Goal: Task Accomplishment & Management: Complete application form

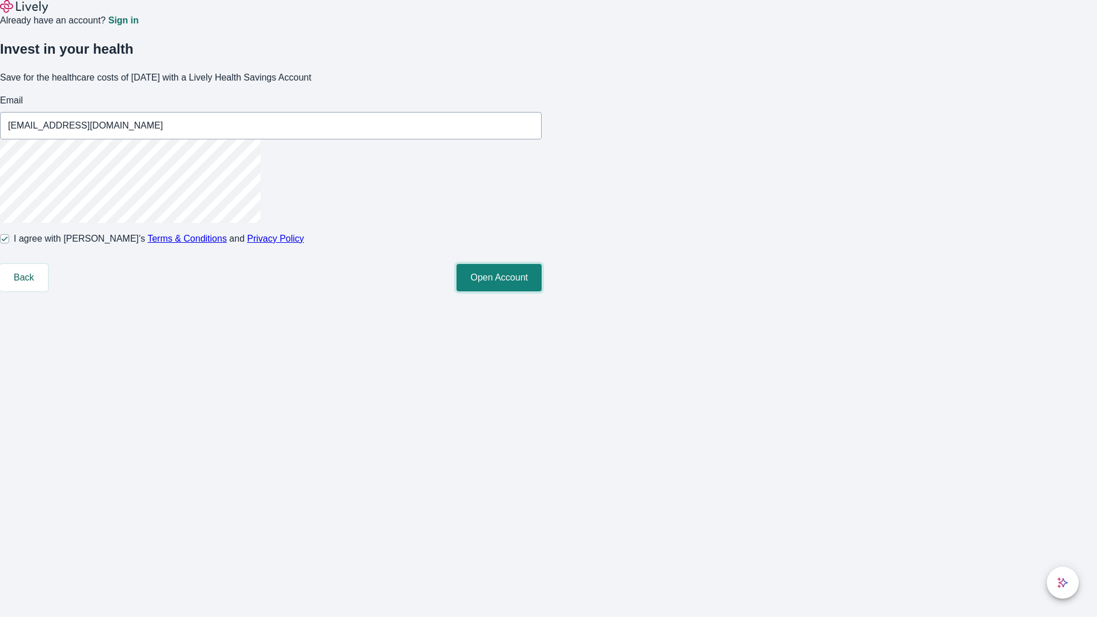
click at [542, 291] on button "Open Account" at bounding box center [498, 277] width 85 height 27
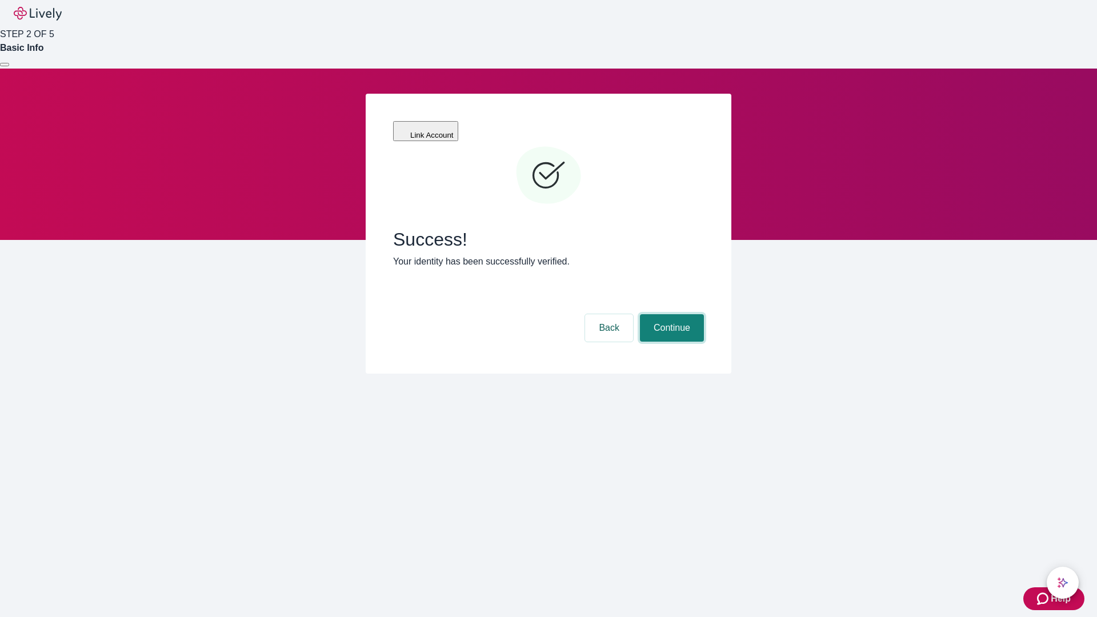
click at [670, 314] on button "Continue" at bounding box center [672, 327] width 64 height 27
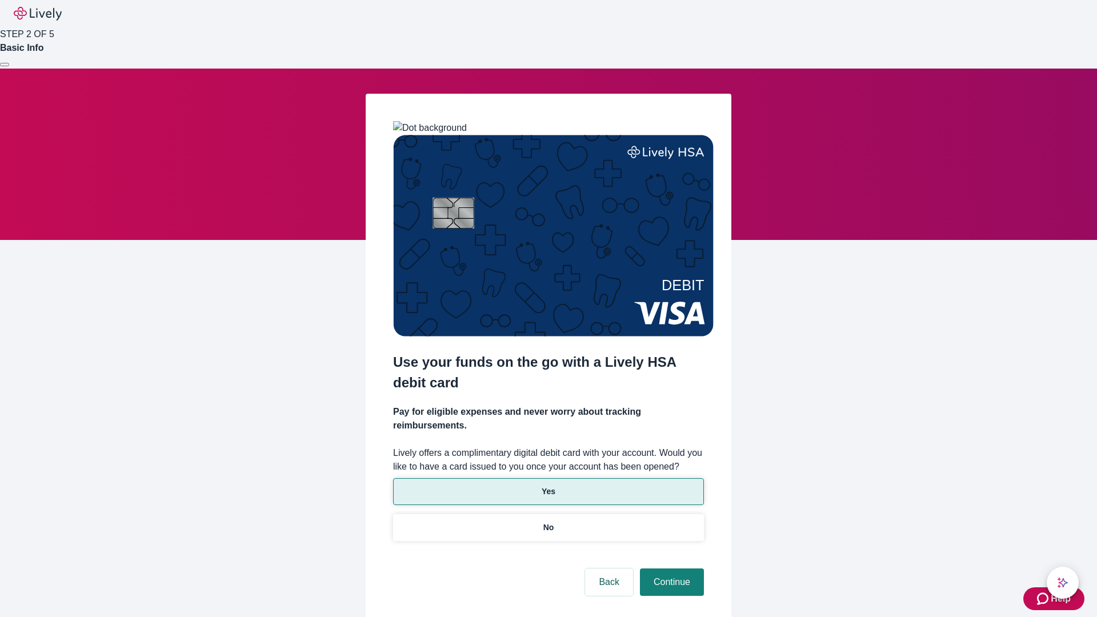
click at [548, 486] on p "Yes" at bounding box center [549, 492] width 14 height 12
click at [670, 568] on button "Continue" at bounding box center [672, 581] width 64 height 27
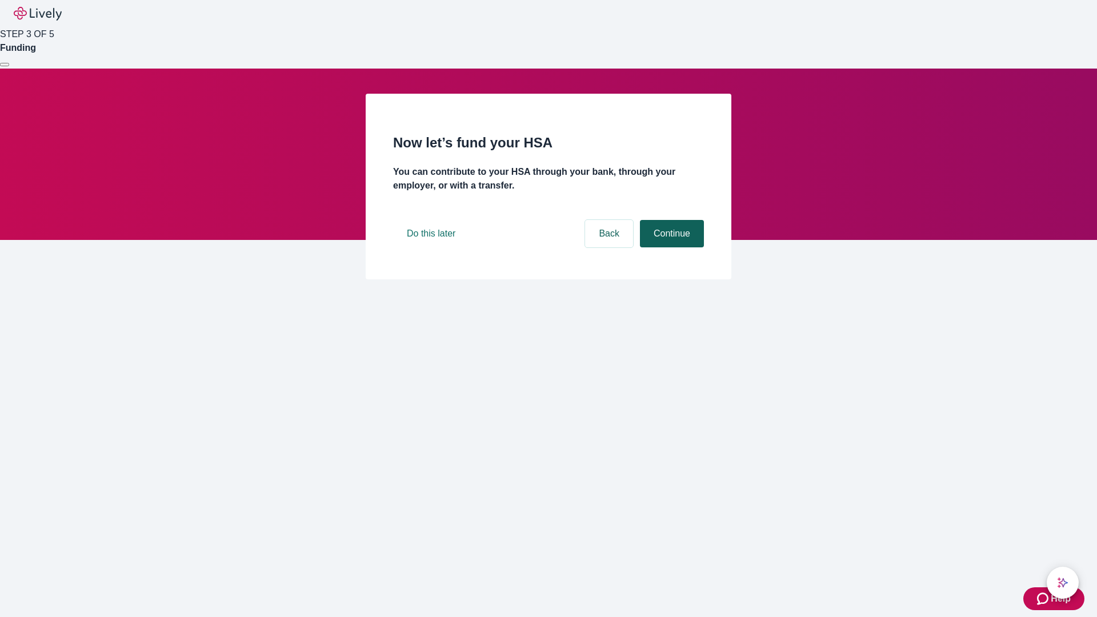
click at [670, 247] on button "Continue" at bounding box center [672, 233] width 64 height 27
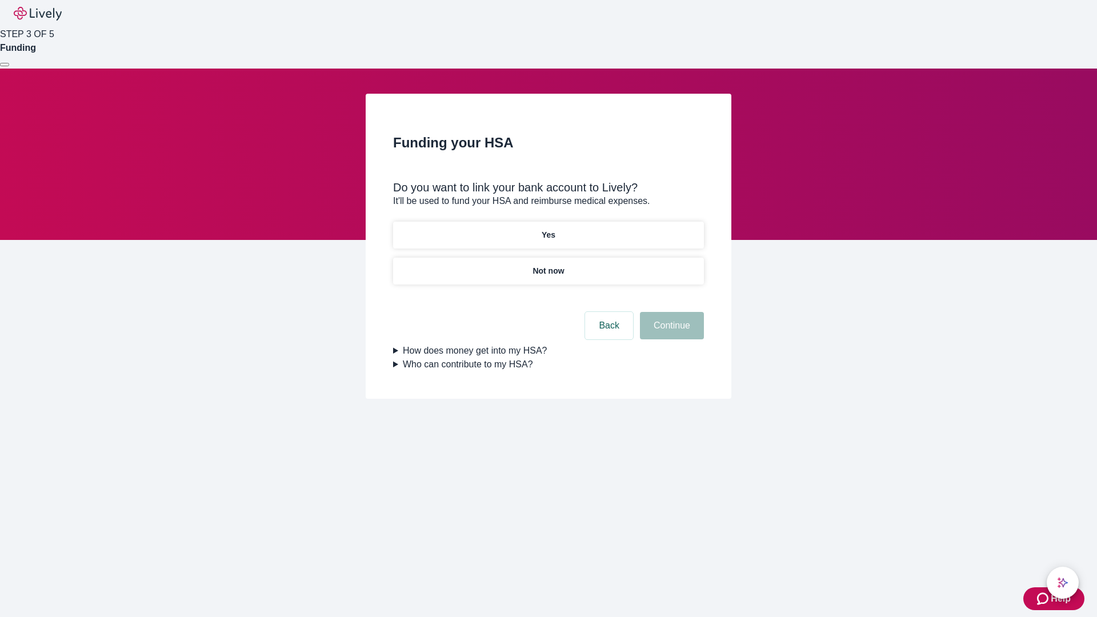
click at [548, 229] on p "Yes" at bounding box center [549, 235] width 14 height 12
click at [670, 312] on button "Continue" at bounding box center [672, 325] width 64 height 27
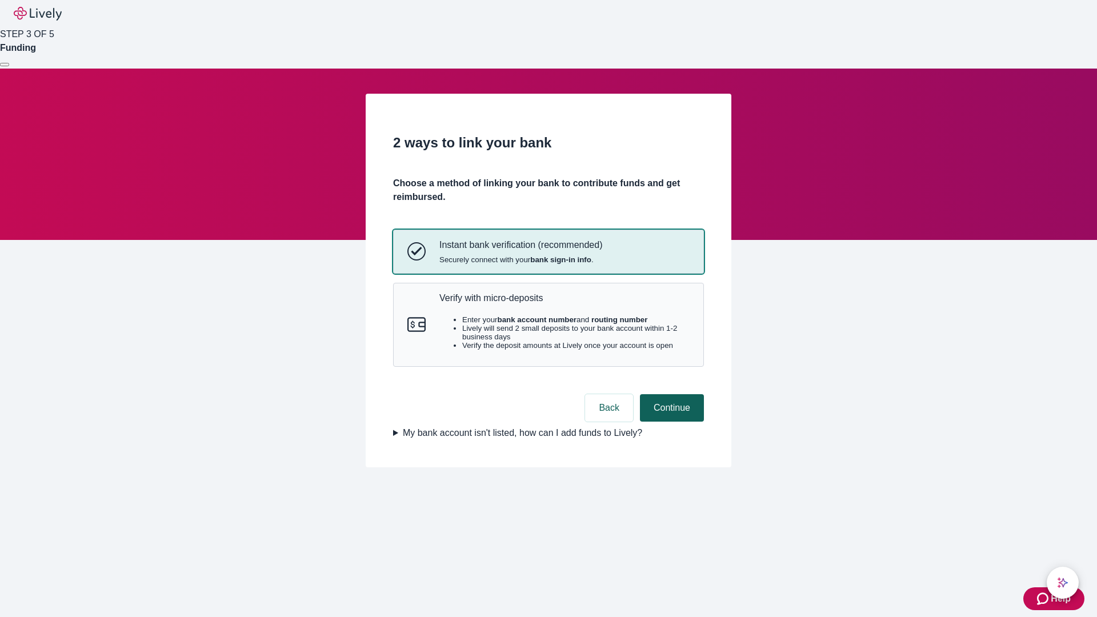
click at [564, 303] on p "Verify with micro-deposits" at bounding box center [564, 298] width 250 height 11
click at [670, 422] on button "Continue" at bounding box center [672, 407] width 64 height 27
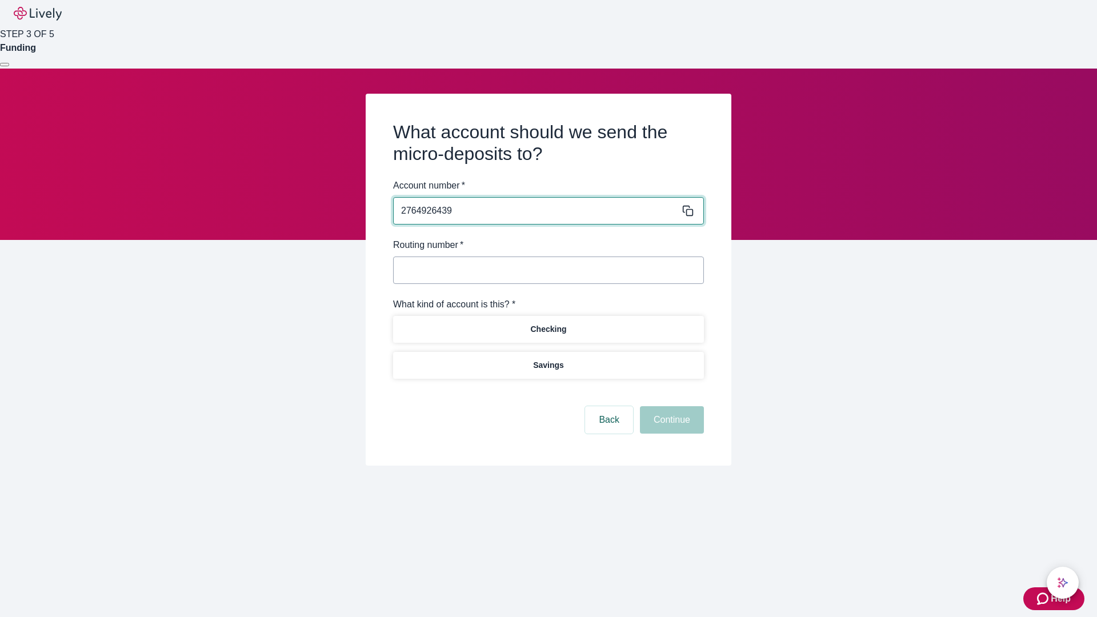
type input "2764926439"
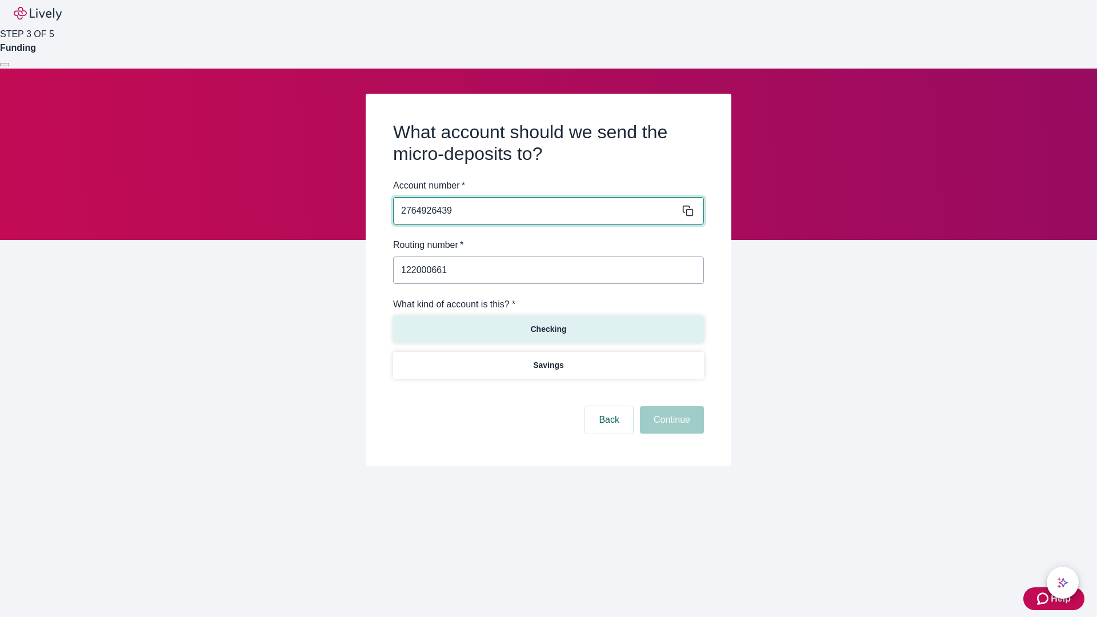
type input "122000661"
click at [548, 329] on p "Checking" at bounding box center [548, 329] width 36 height 12
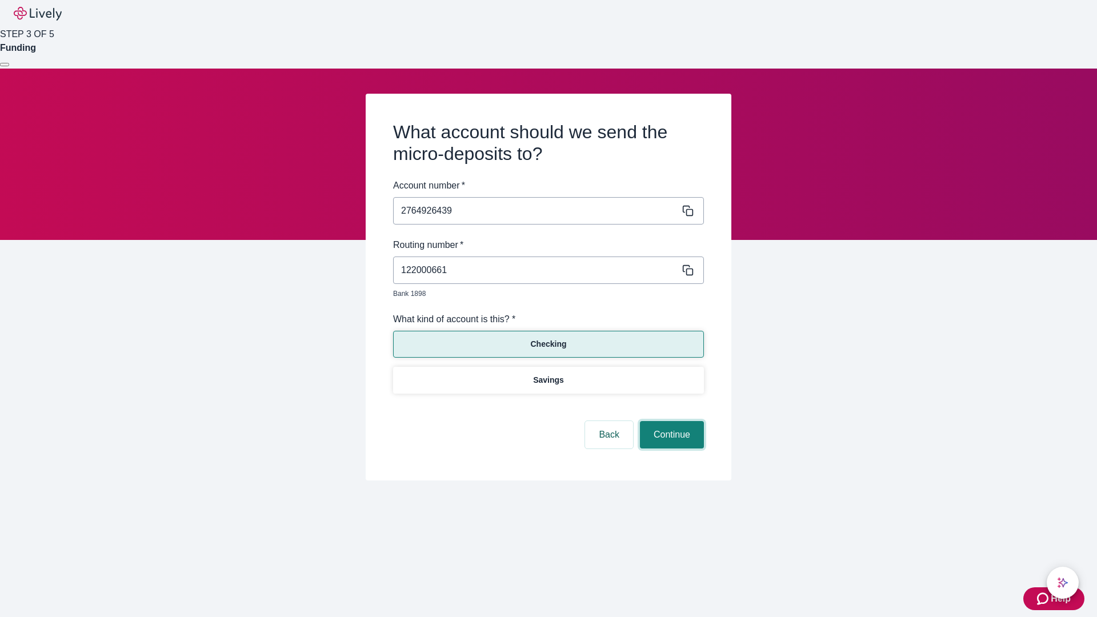
click at [670, 422] on button "Continue" at bounding box center [672, 434] width 64 height 27
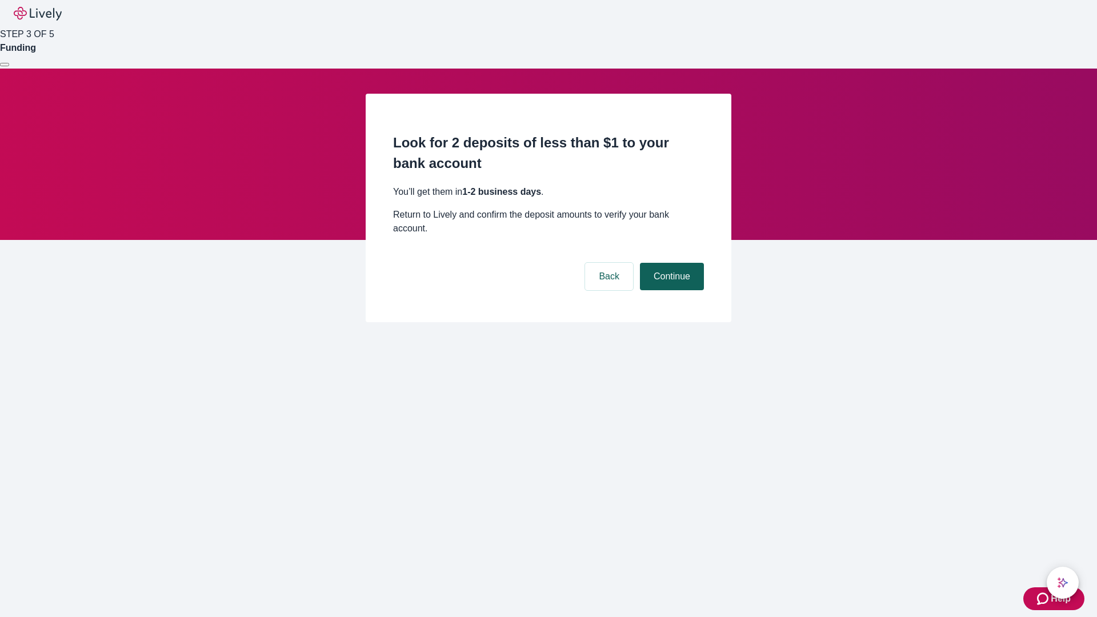
click at [670, 263] on button "Continue" at bounding box center [672, 276] width 64 height 27
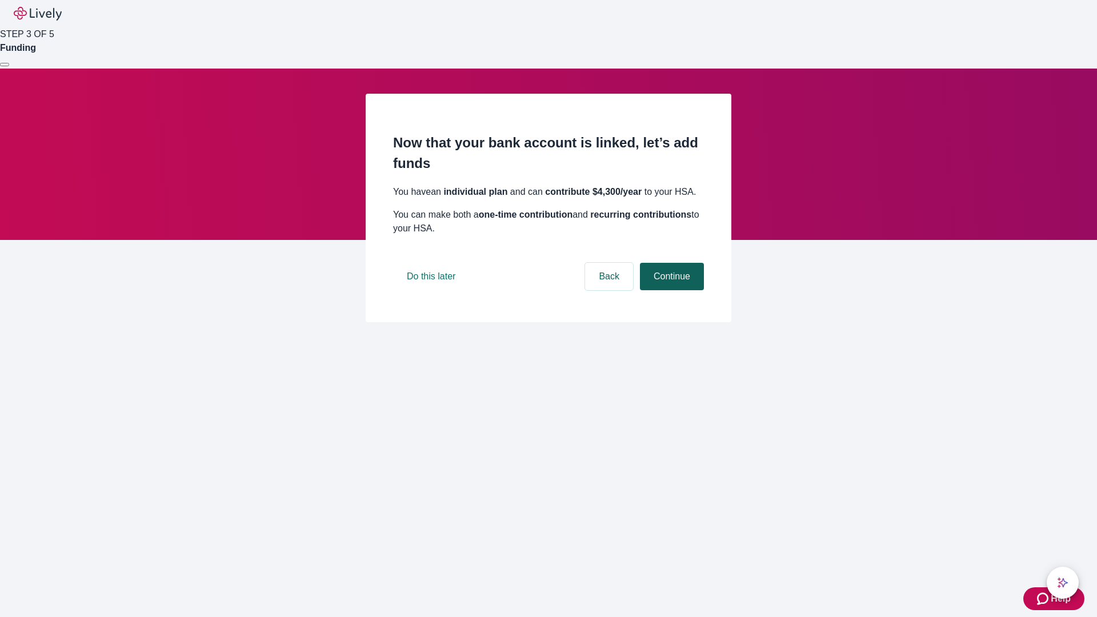
click at [670, 290] on button "Continue" at bounding box center [672, 276] width 64 height 27
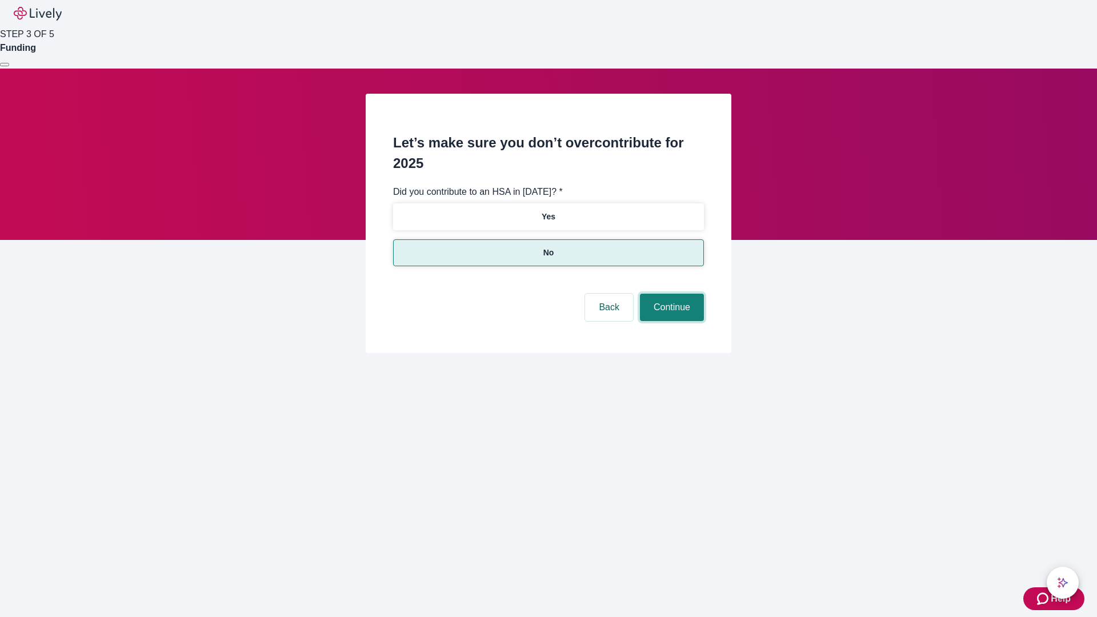
click at [670, 294] on button "Continue" at bounding box center [672, 307] width 64 height 27
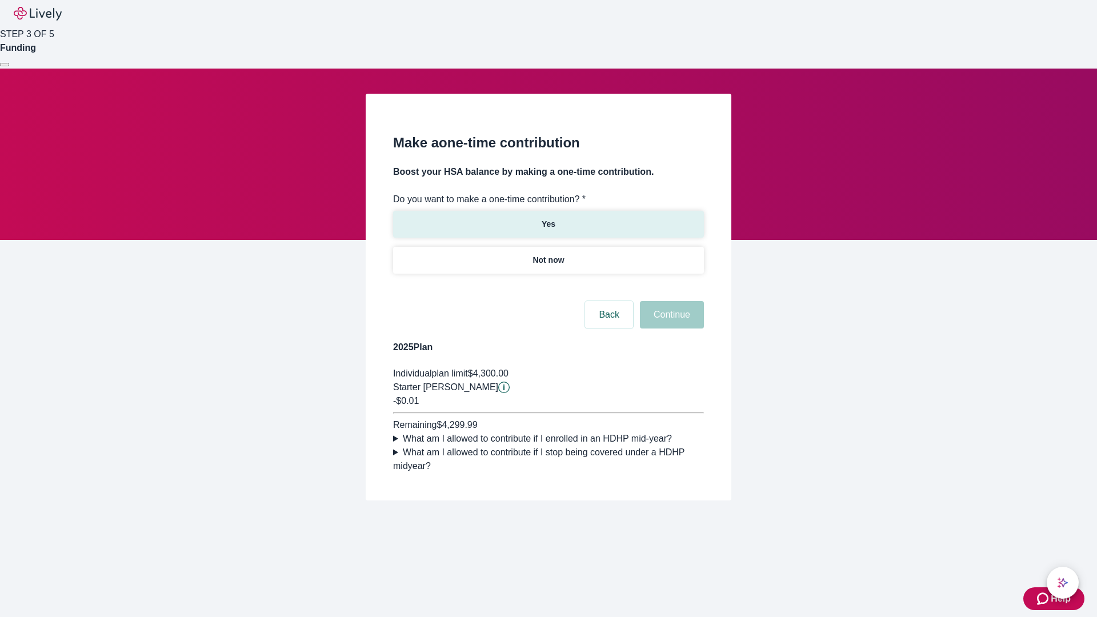
click at [548, 218] on p "Yes" at bounding box center [549, 224] width 14 height 12
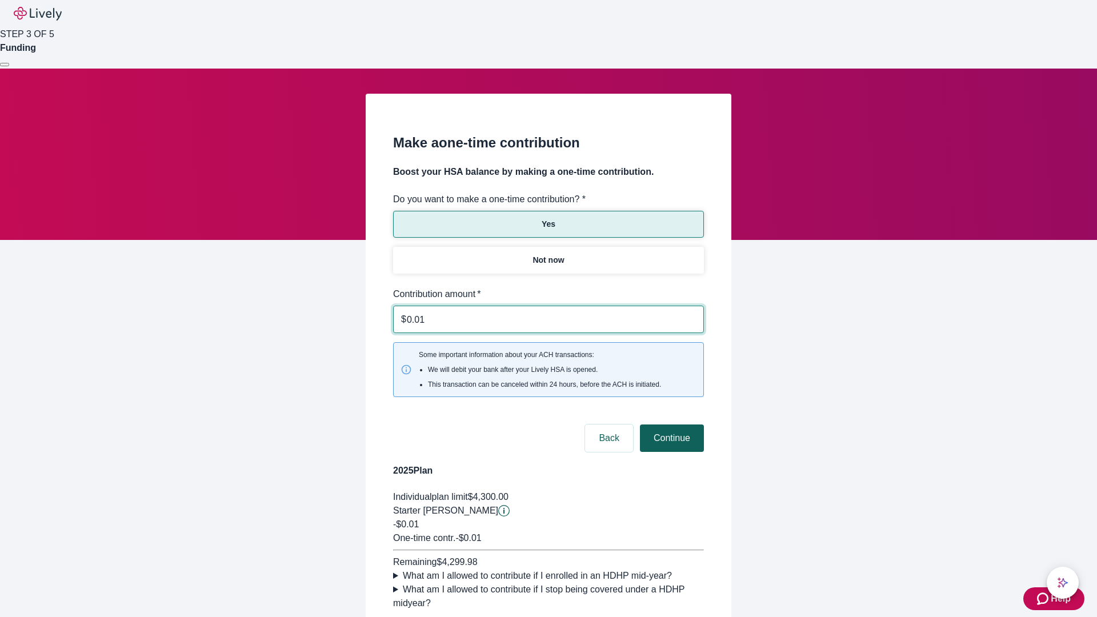
type input "0.01"
click at [670, 425] on button "Continue" at bounding box center [672, 438] width 64 height 27
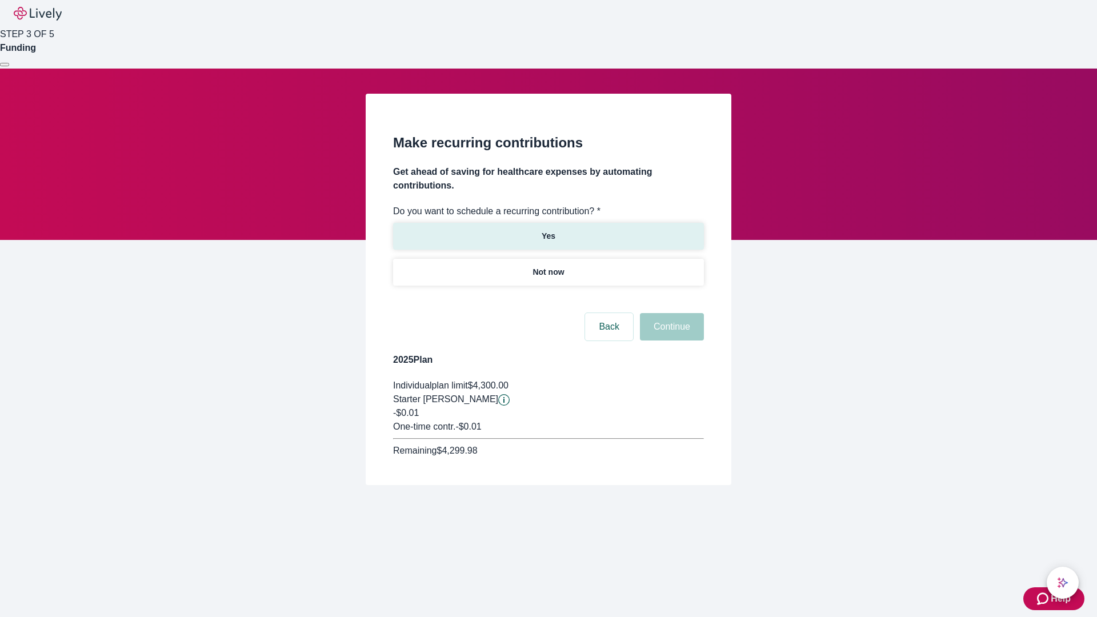
click at [548, 230] on p "Yes" at bounding box center [549, 236] width 14 height 12
click at [548, 299] on body "Help STEP 3 OF 5 Funding Make recurring contributions Get ahead of saving for h…" at bounding box center [548, 270] width 1097 height 540
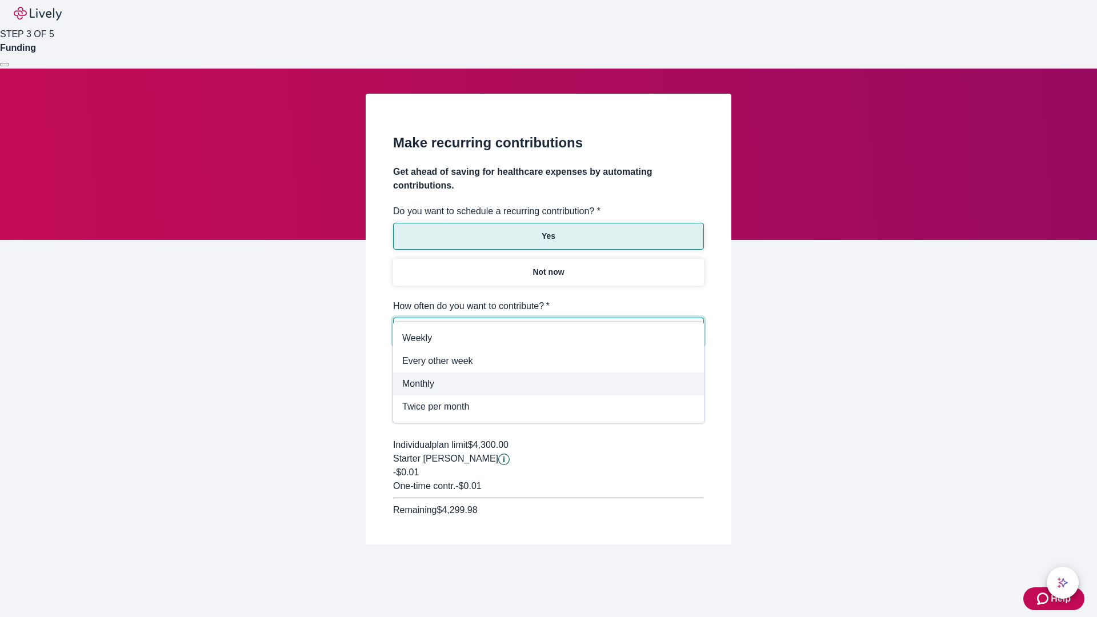
click at [548, 384] on span "Monthly" at bounding box center [548, 384] width 293 height 14
type input "Monthly"
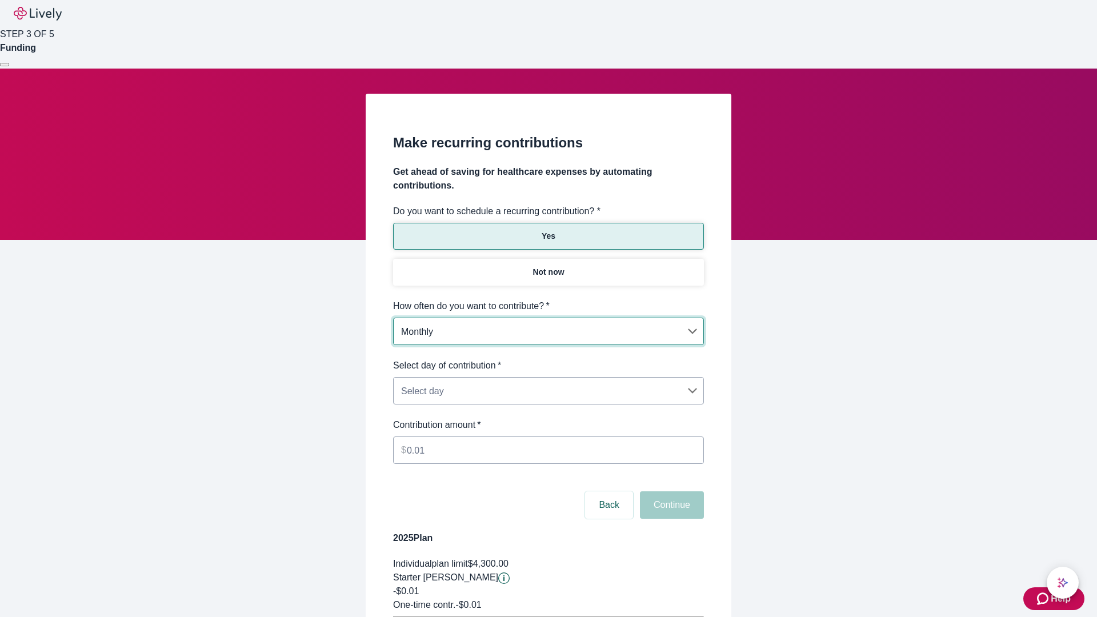
click at [548, 359] on body "Help STEP 3 OF 5 Funding Make recurring contributions Get ahead of saving for h…" at bounding box center [548, 359] width 1097 height 718
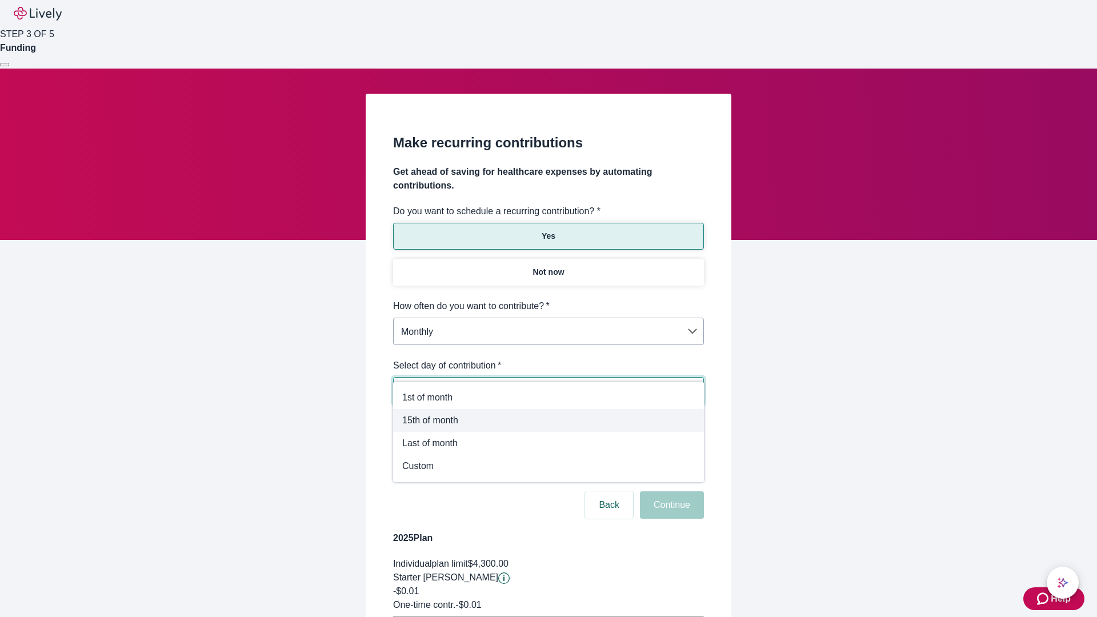
click at [548, 421] on span "15th of month" at bounding box center [548, 421] width 293 height 14
type input "Monthly15th"
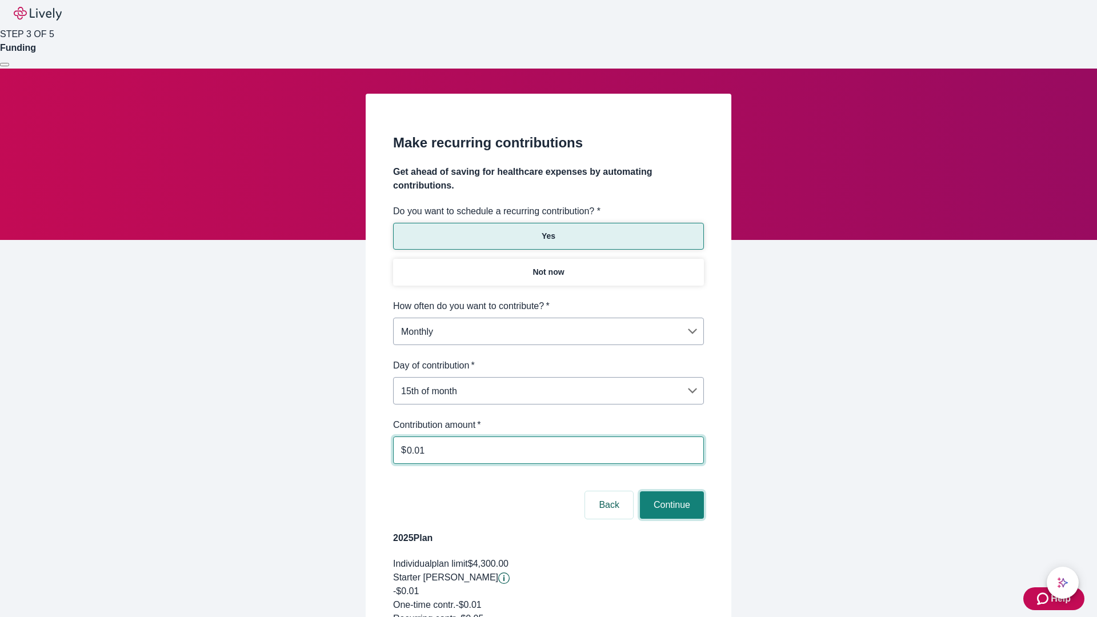
click at [670, 491] on button "Continue" at bounding box center [672, 504] width 64 height 27
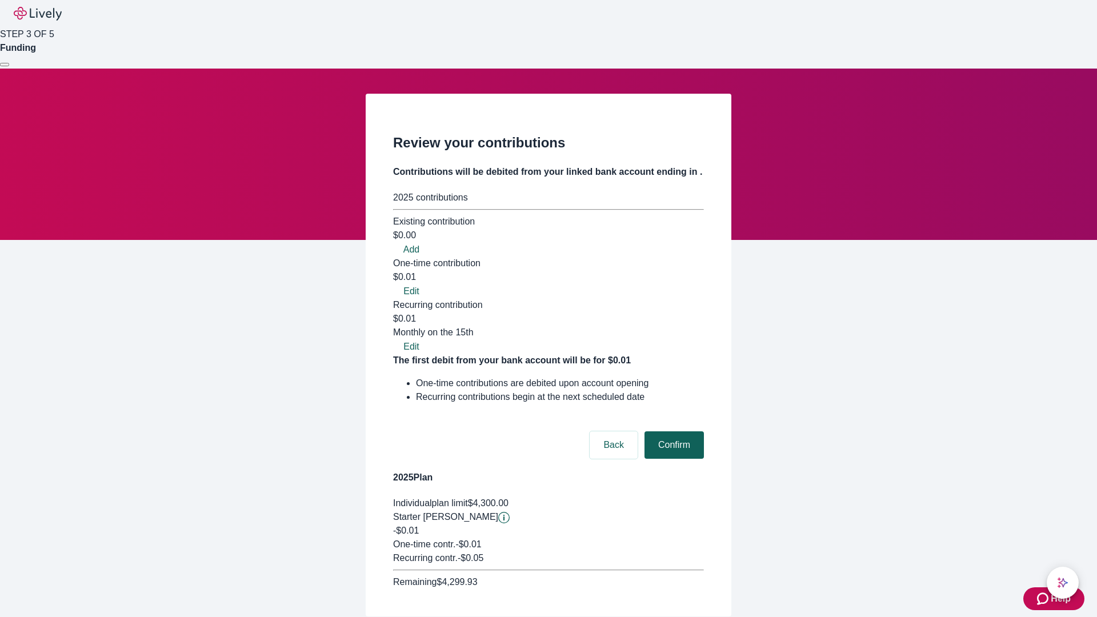
click at [672, 431] on button "Confirm" at bounding box center [673, 444] width 59 height 27
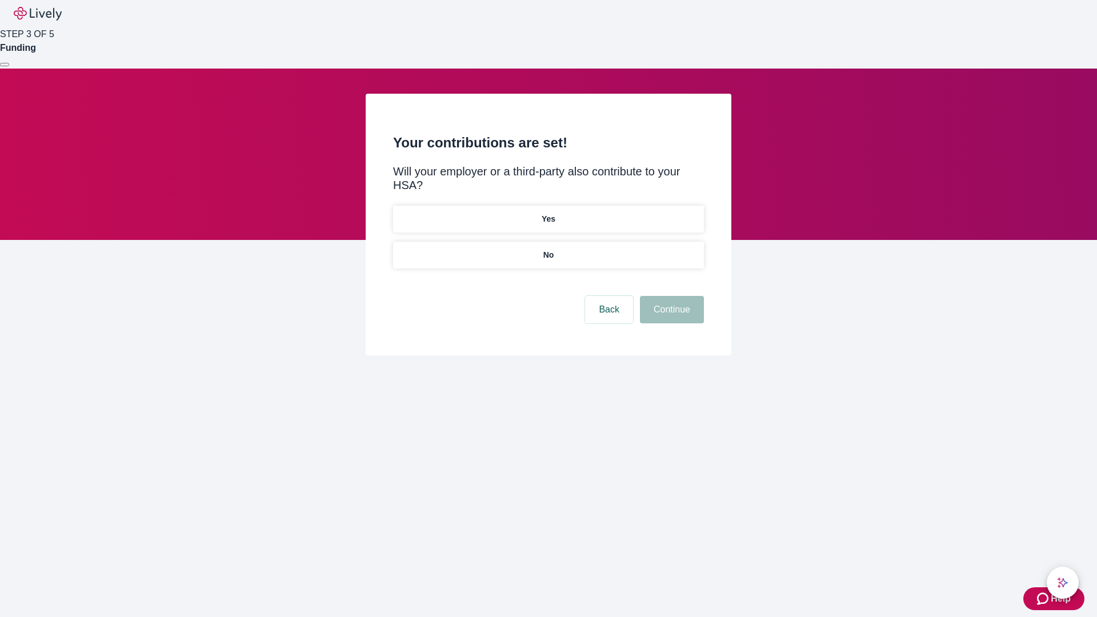
click at [548, 213] on p "Yes" at bounding box center [549, 219] width 14 height 12
click at [670, 296] on button "Continue" at bounding box center [672, 309] width 64 height 27
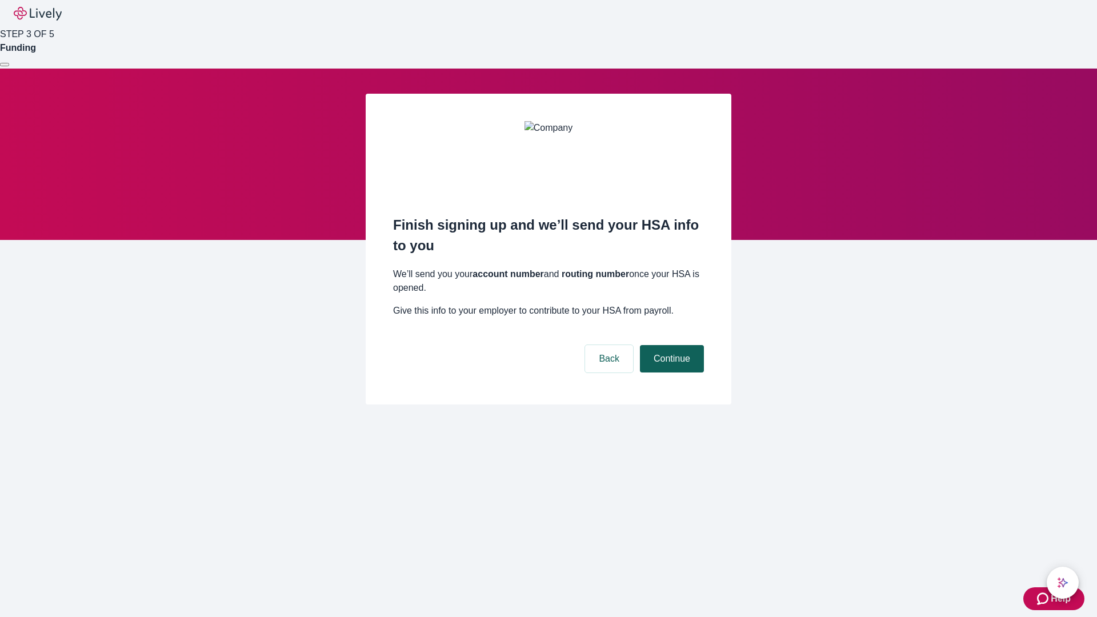
click at [670, 345] on button "Continue" at bounding box center [672, 358] width 64 height 27
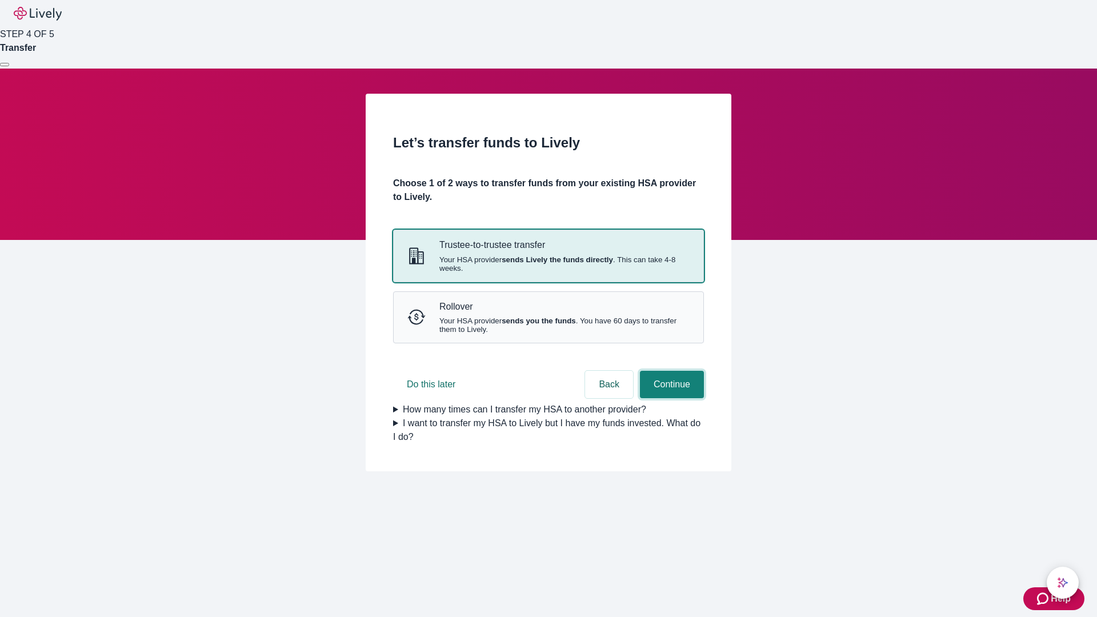
click at [670, 398] on button "Continue" at bounding box center [672, 384] width 64 height 27
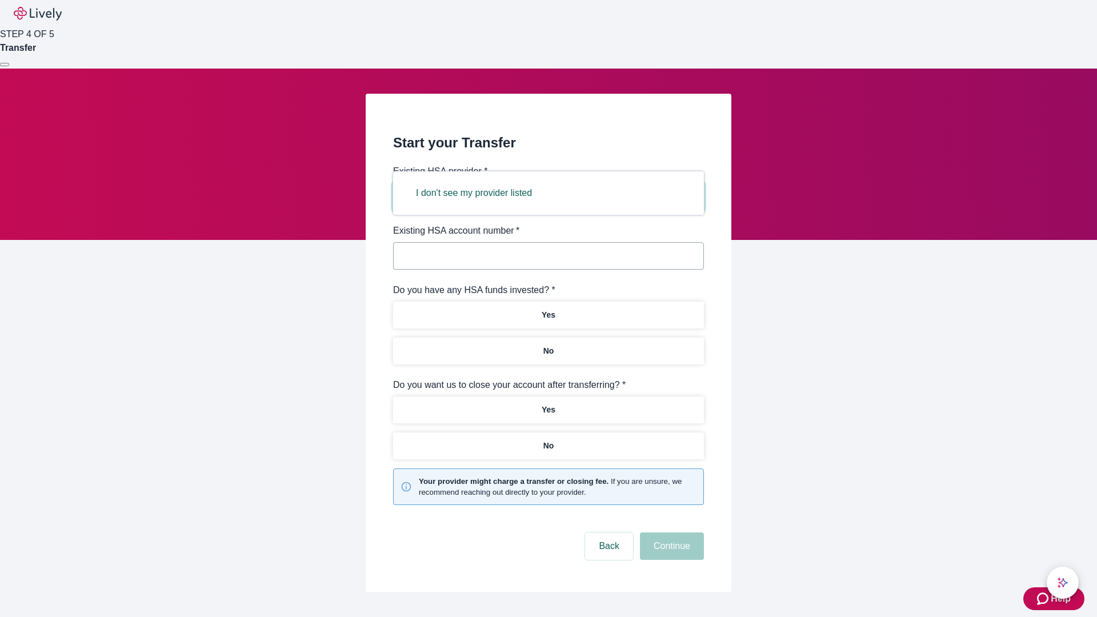
click at [478, 193] on button "I don't see my provider listed" at bounding box center [473, 192] width 143 height 27
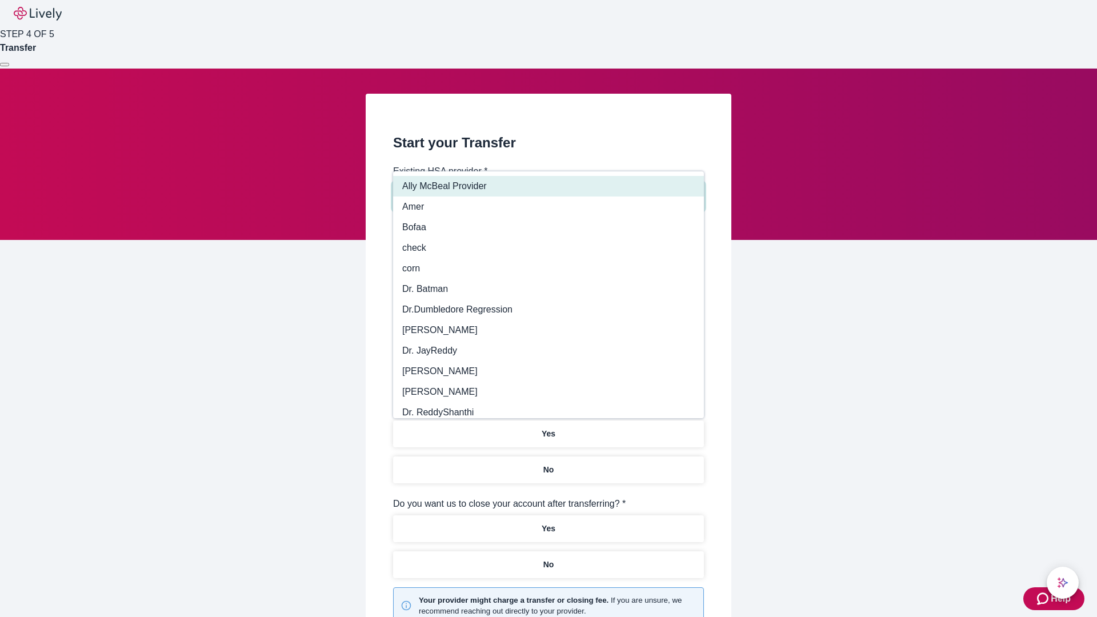
type input "Other"
type input "Health Equity"
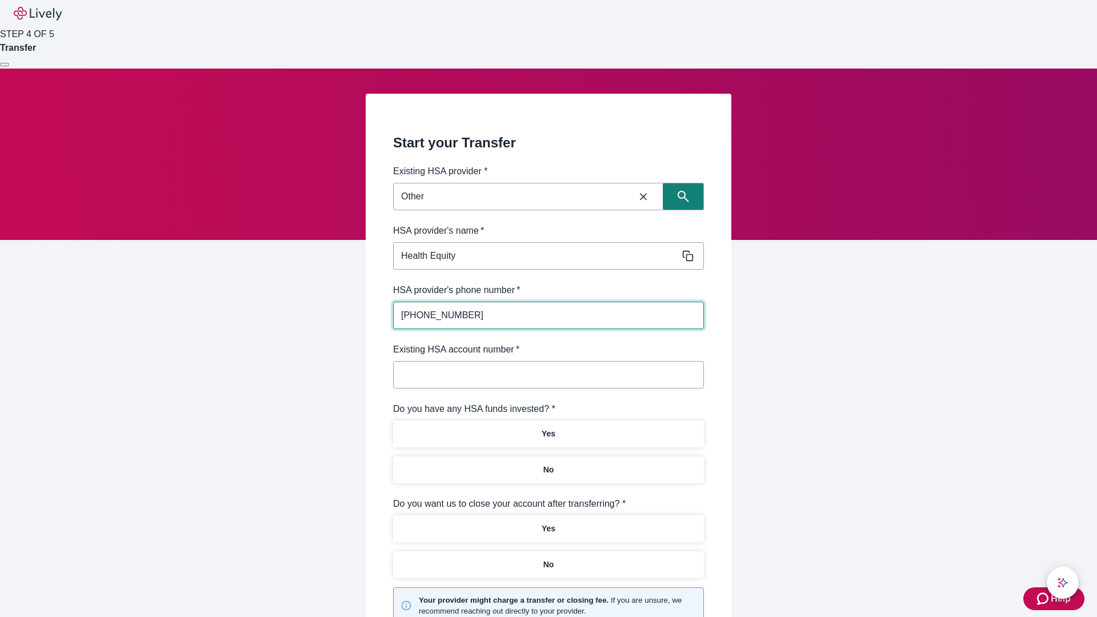
type input "[PHONE_NUMBER]"
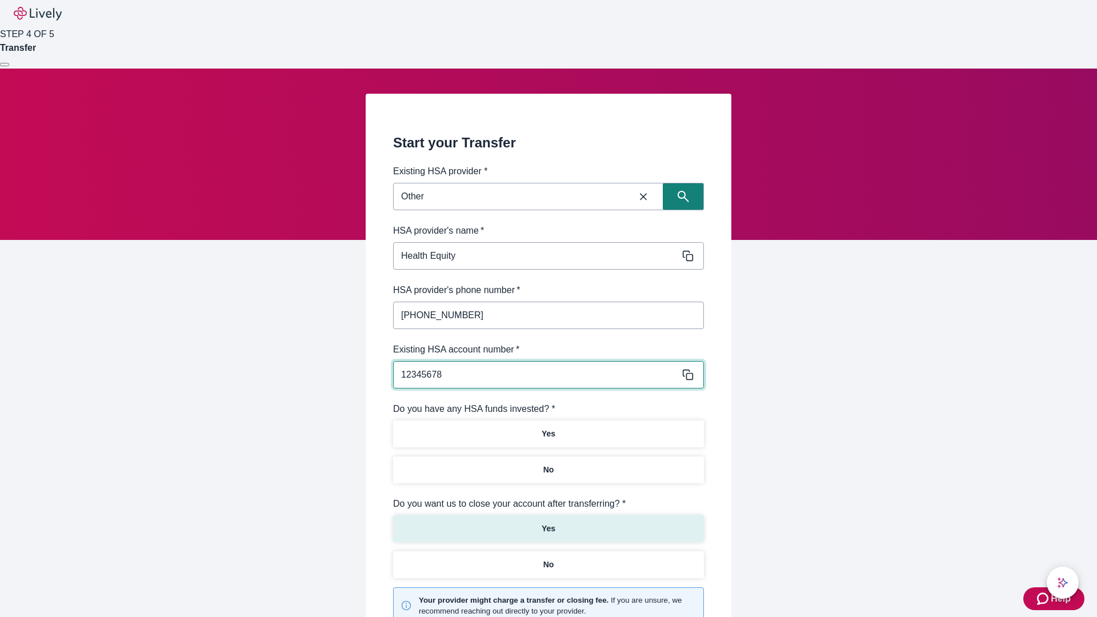
type input "12345678"
click at [548, 464] on p "No" at bounding box center [548, 470] width 11 height 12
click at [548, 523] on p "Yes" at bounding box center [549, 529] width 14 height 12
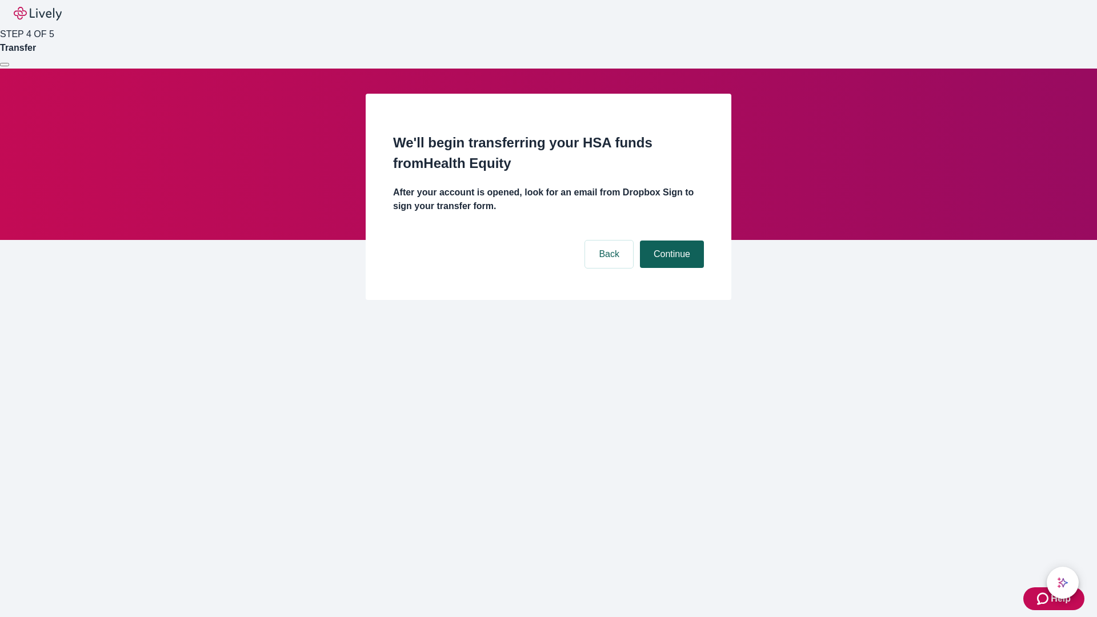
click at [670, 241] on button "Continue" at bounding box center [672, 254] width 64 height 27
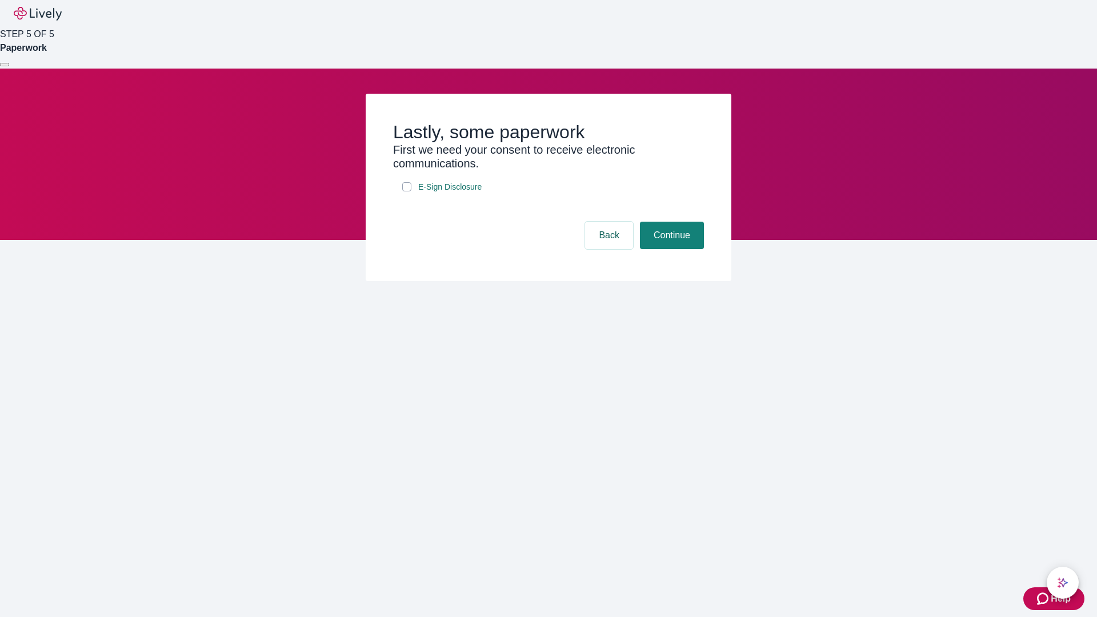
click at [407, 191] on input "E-Sign Disclosure" at bounding box center [406, 186] width 9 height 9
checkbox input "true"
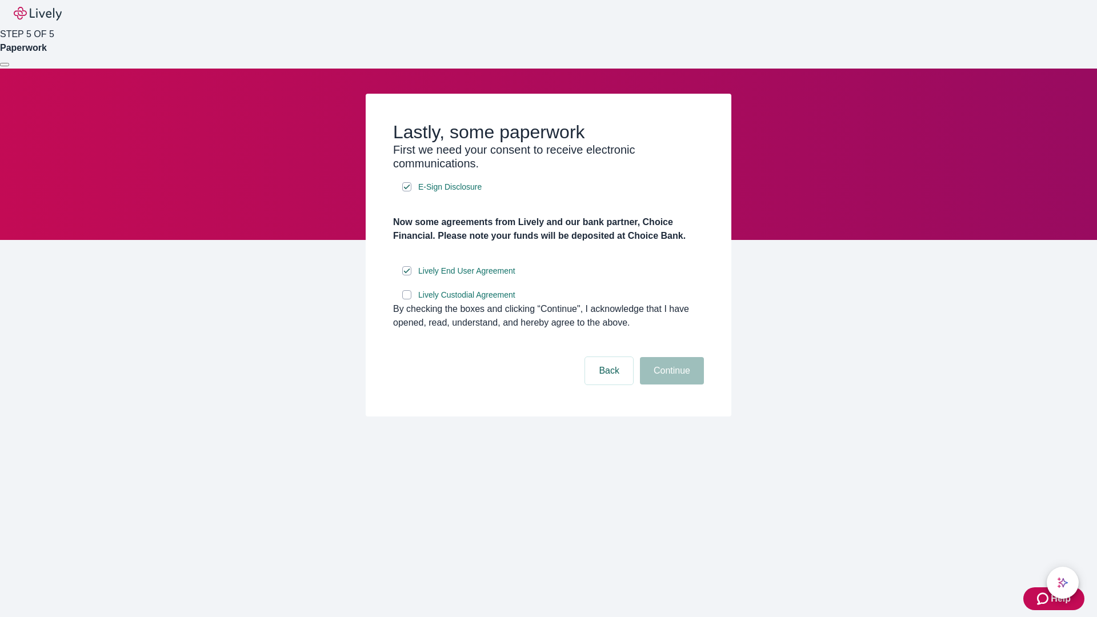
click at [407, 299] on input "Lively Custodial Agreement" at bounding box center [406, 294] width 9 height 9
checkbox input "true"
click at [670, 385] on button "Continue" at bounding box center [672, 370] width 64 height 27
